Goal: Task Accomplishment & Management: Use online tool/utility

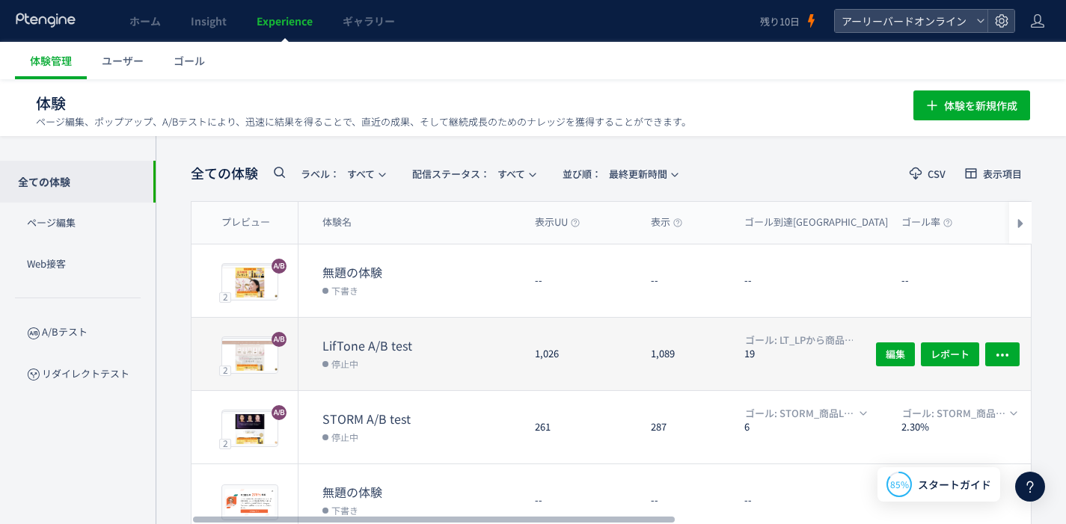
click at [378, 342] on dt "LifTone A/B test" at bounding box center [422, 345] width 200 height 17
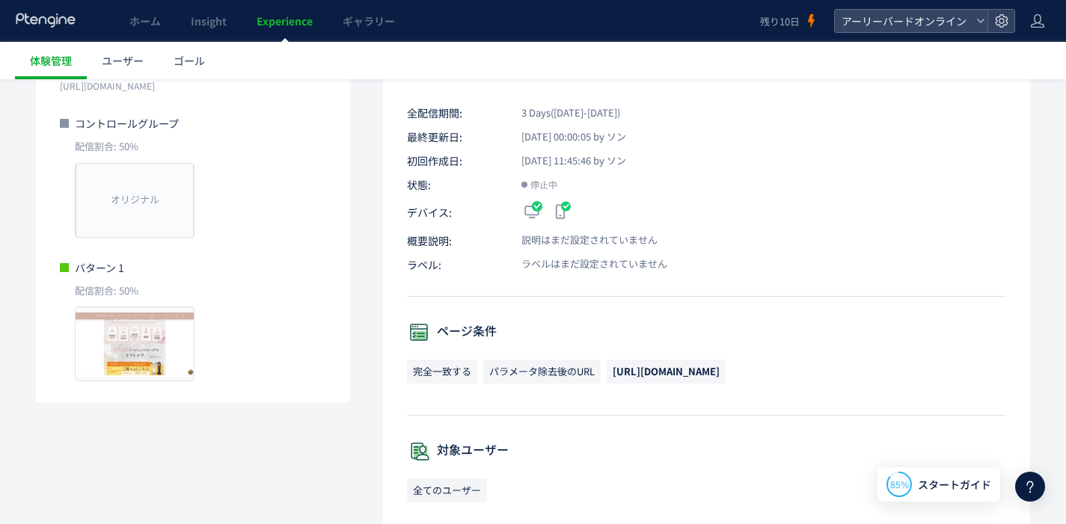
scroll to position [7, 0]
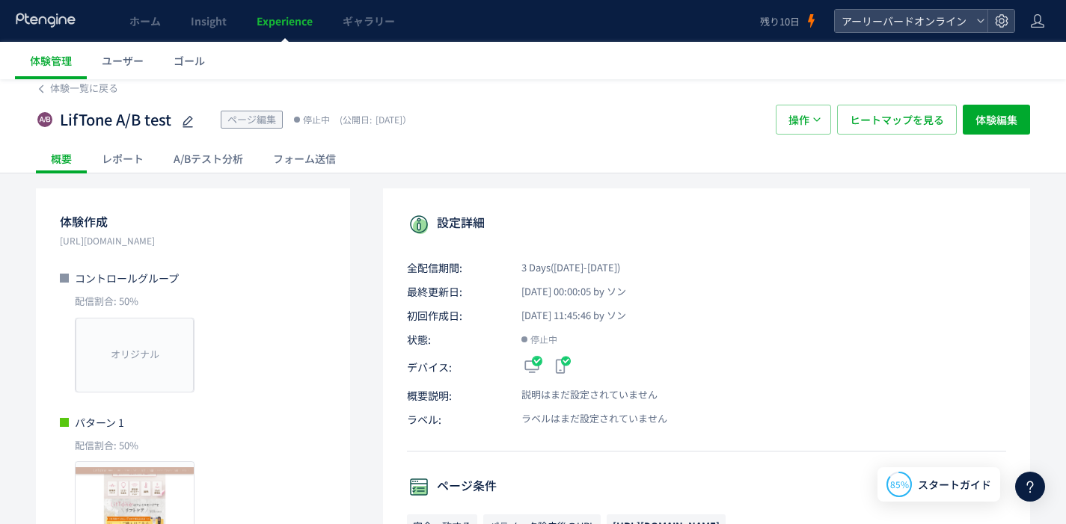
click at [312, 165] on div "フォーム送信" at bounding box center [304, 159] width 93 height 30
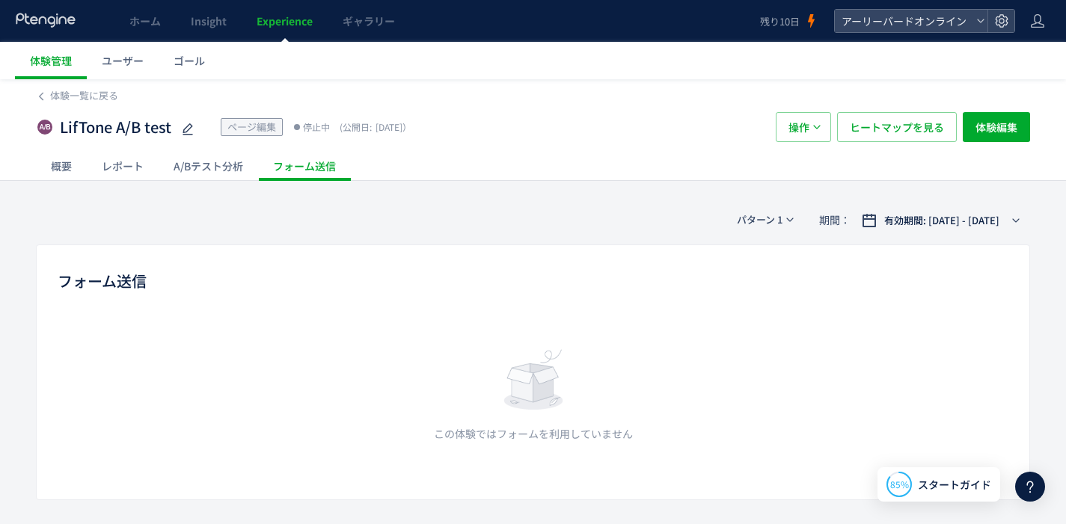
click at [68, 168] on div "概要" at bounding box center [61, 166] width 51 height 30
